Goal: Task Accomplishment & Management: Manage account settings

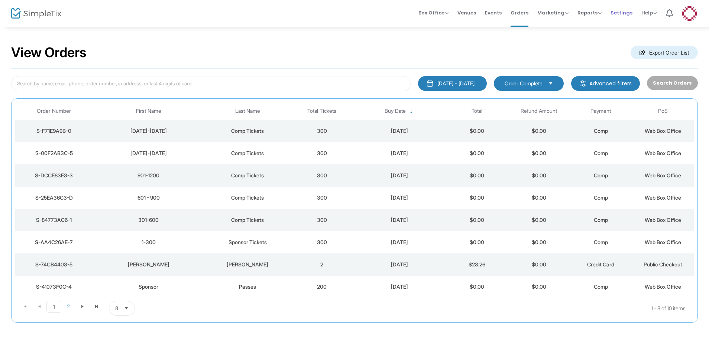
click at [619, 13] on span "Settings" at bounding box center [621, 12] width 22 height 19
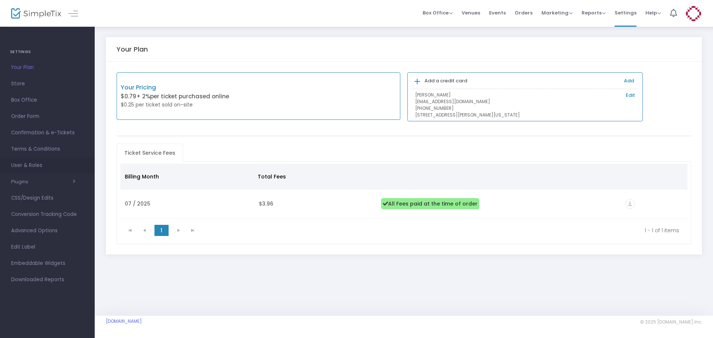
click at [56, 168] on span "User & Roles" at bounding box center [47, 166] width 72 height 10
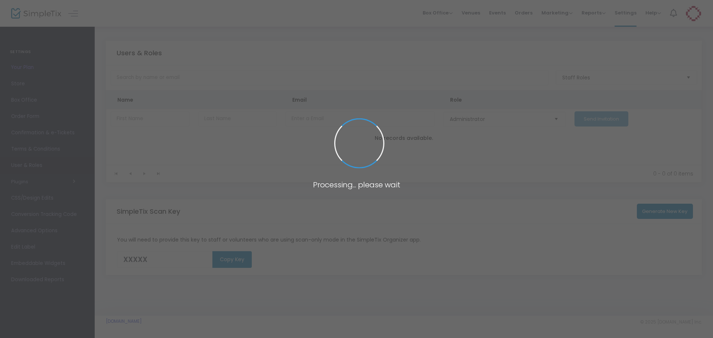
type input "RDEFU"
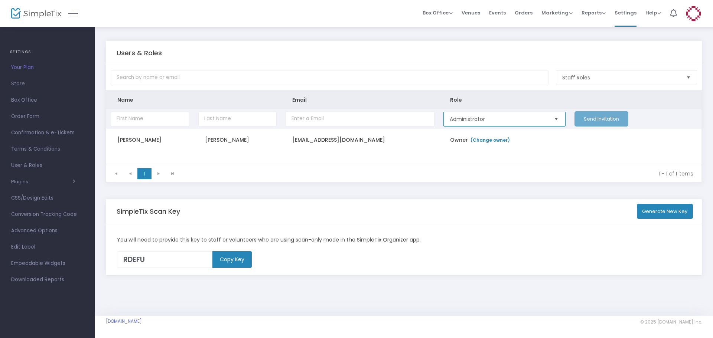
click at [486, 121] on span "Administrator" at bounding box center [499, 118] width 98 height 7
click at [649, 13] on span "Help" at bounding box center [653, 12] width 16 height 7
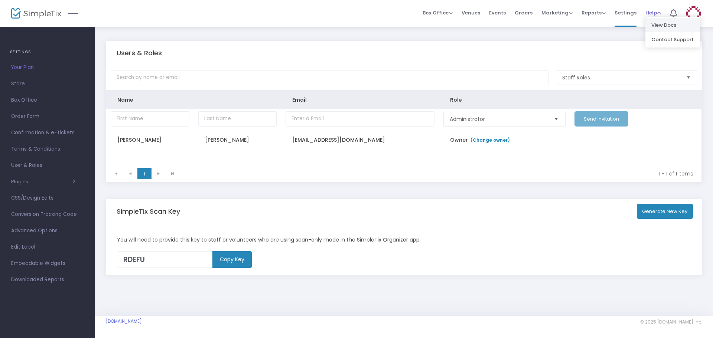
click at [652, 22] on li "View Docs" at bounding box center [672, 25] width 55 height 14
